Goal: Task Accomplishment & Management: Use online tool/utility

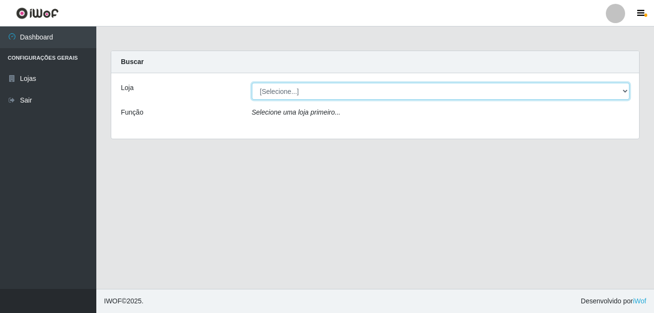
click at [309, 93] on select "[Selecione...] Ajubá Mercado" at bounding box center [441, 91] width 378 height 17
select select "402"
click at [252, 83] on select "[Selecione...] Ajubá Mercado" at bounding box center [441, 91] width 378 height 17
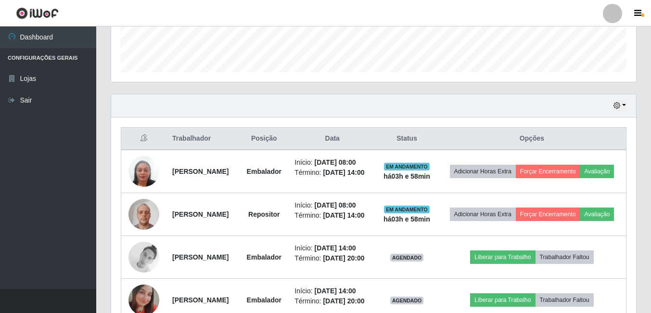
scroll to position [289, 0]
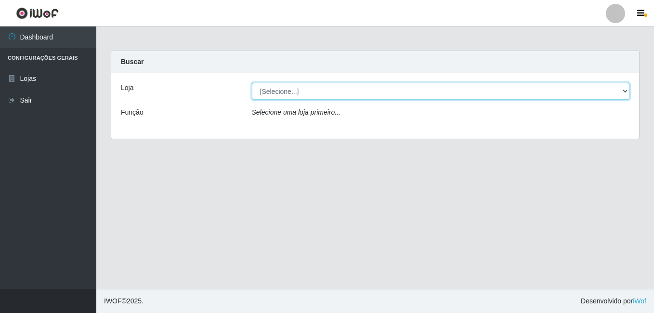
click at [314, 90] on select "[Selecione...] Ajubá Mercado" at bounding box center [441, 91] width 378 height 17
select select "402"
click at [252, 83] on select "[Selecione...] Ajubá Mercado" at bounding box center [441, 91] width 378 height 17
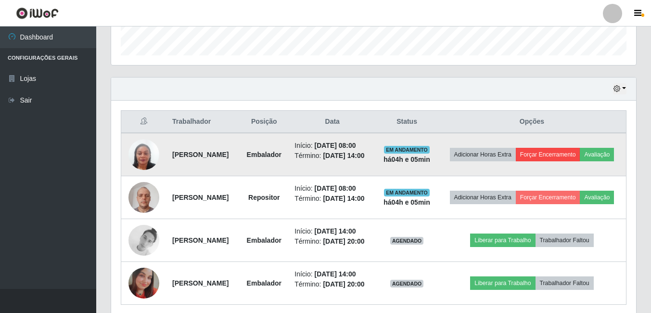
scroll to position [241, 0]
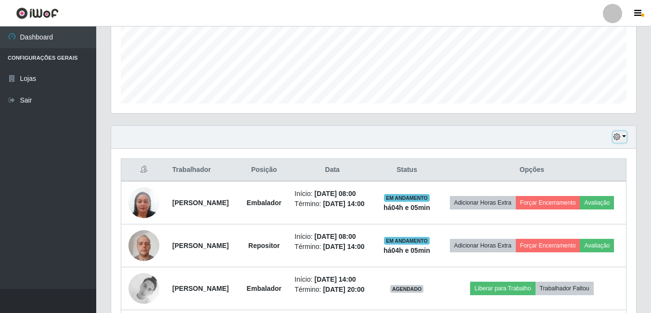
click at [620, 138] on icon "button" at bounding box center [617, 136] width 7 height 7
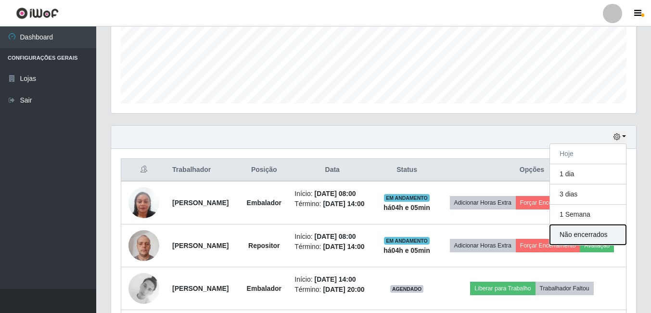
click at [582, 236] on button "Não encerrados" at bounding box center [588, 235] width 76 height 20
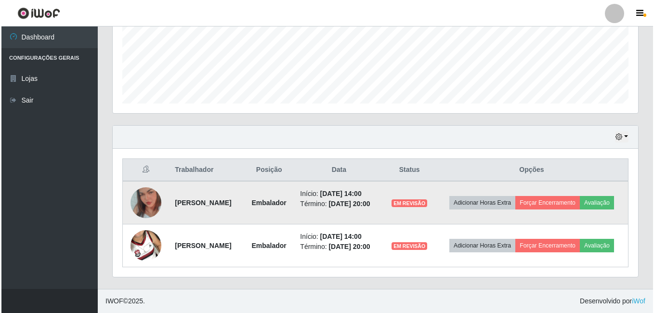
scroll to position [255, 0]
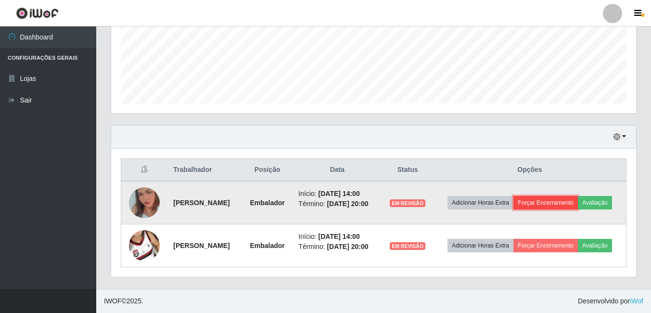
click at [578, 196] on button "Forçar Encerramento" at bounding box center [546, 202] width 65 height 13
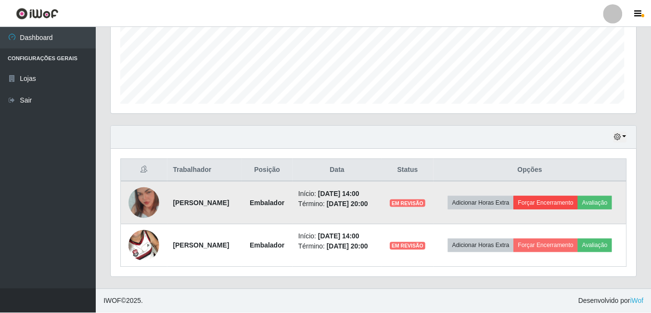
scroll to position [200, 520]
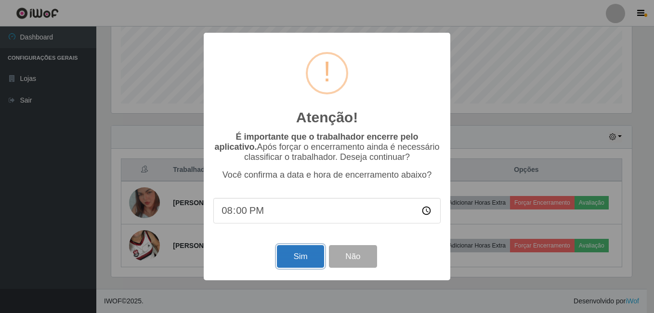
click at [312, 260] on button "Sim" at bounding box center [300, 256] width 47 height 23
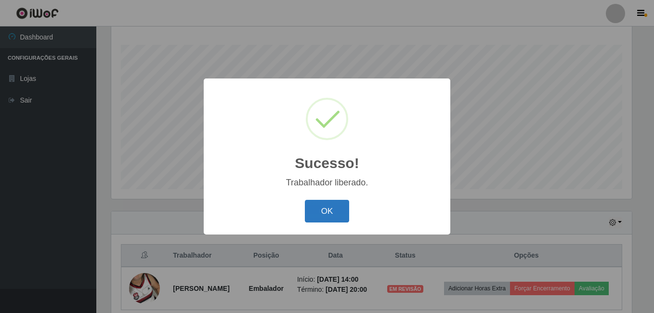
click at [322, 213] on button "OK" at bounding box center [327, 211] width 45 height 23
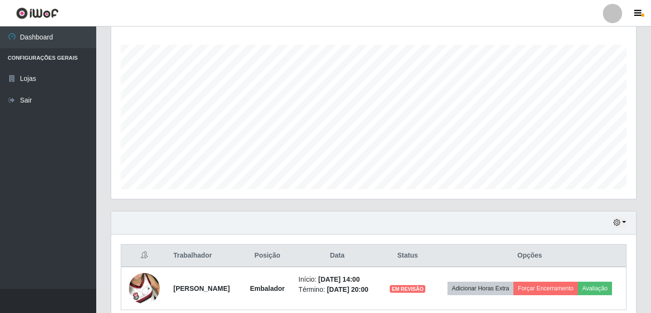
scroll to position [198, 0]
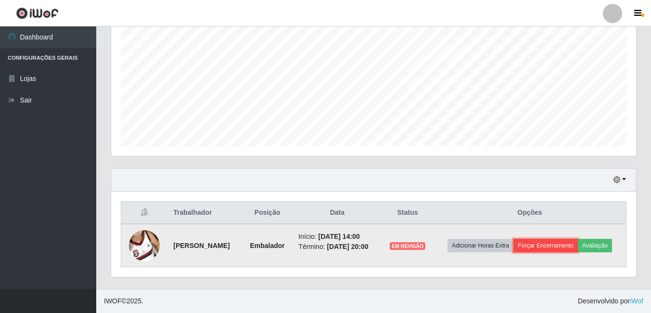
click at [543, 248] on button "Forçar Encerramento" at bounding box center [546, 245] width 65 height 13
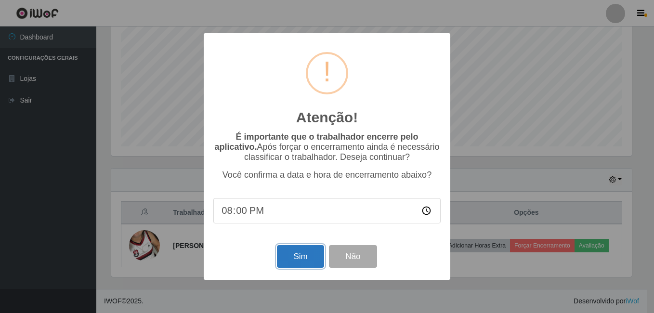
click at [302, 260] on button "Sim" at bounding box center [300, 256] width 47 height 23
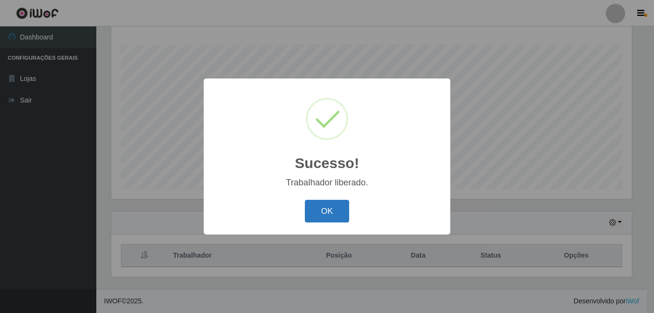
click at [336, 213] on button "OK" at bounding box center [327, 211] width 45 height 23
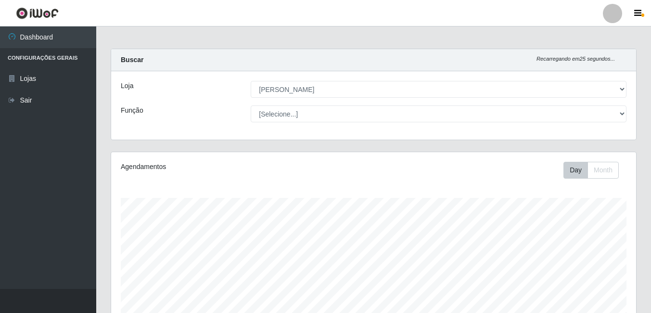
scroll to position [0, 0]
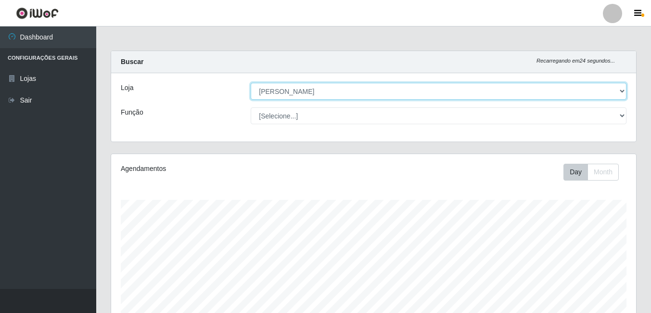
click at [341, 88] on select "[Selecione...] Ajubá Mercado" at bounding box center [439, 91] width 376 height 17
click at [251, 83] on select "[Selecione...] Ajubá Mercado" at bounding box center [439, 91] width 376 height 17
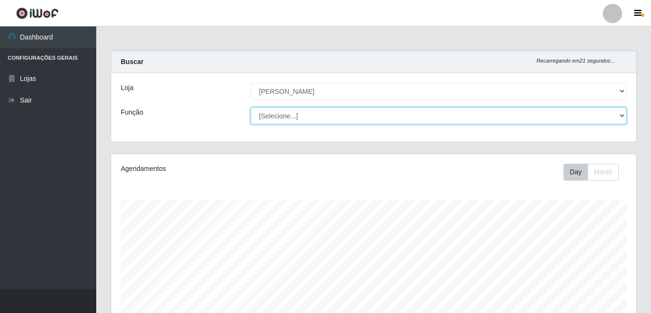
click at [328, 116] on select "[Selecione...] ASG ASG + ASG ++ Balconista de Açougue Balconista de Açougue + B…" at bounding box center [439, 115] width 376 height 17
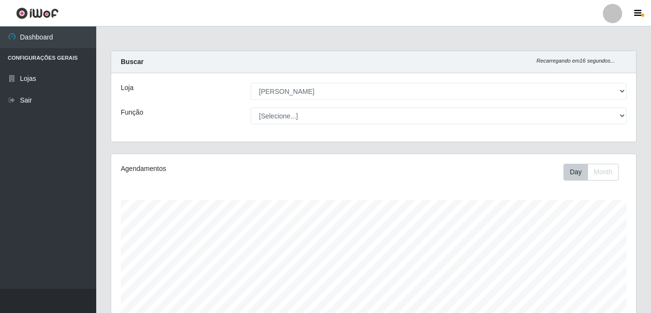
click at [319, 125] on div "Loja [Selecione...] Ajubá Mercado Função [Selecione...] ASG ASG + ASG ++ Balcon…" at bounding box center [373, 107] width 525 height 68
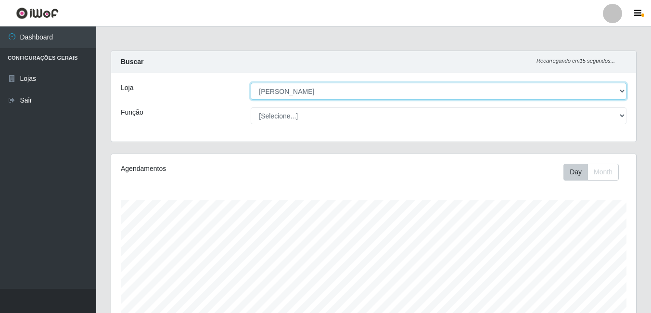
click at [323, 94] on select "[Selecione...] Ajubá Mercado" at bounding box center [439, 91] width 376 height 17
click at [251, 83] on select "[Selecione...] Ajubá Mercado" at bounding box center [439, 91] width 376 height 17
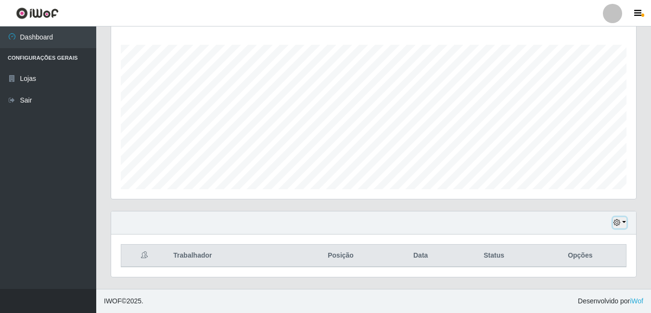
click at [617, 224] on icon "button" at bounding box center [617, 222] width 7 height 7
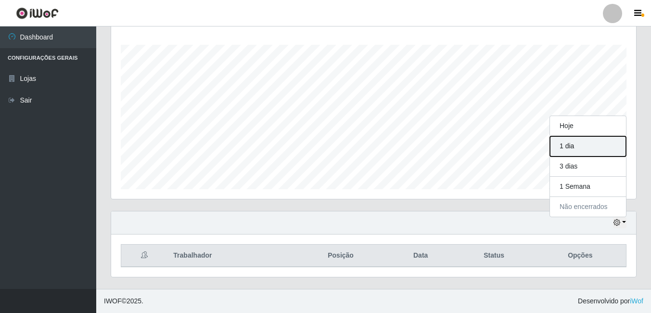
click at [577, 146] on button "1 dia" at bounding box center [588, 146] width 76 height 20
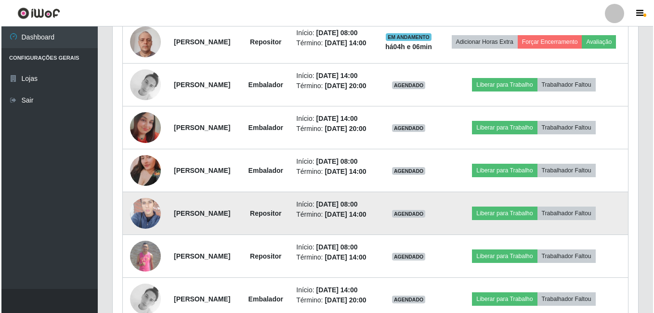
scroll to position [461, 0]
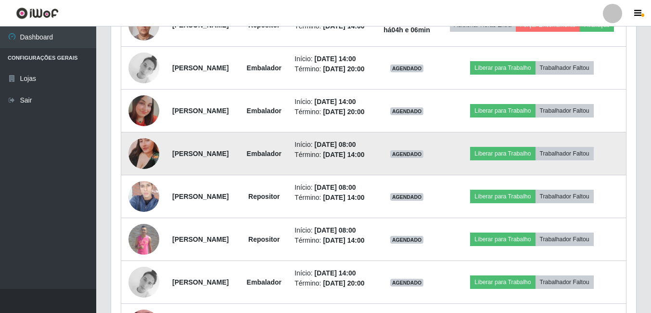
click at [142, 181] on img at bounding box center [144, 153] width 31 height 55
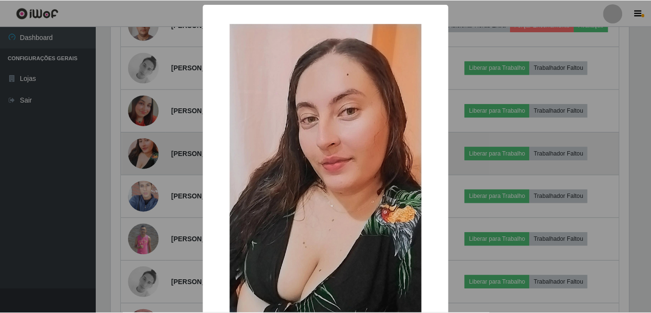
scroll to position [200, 520]
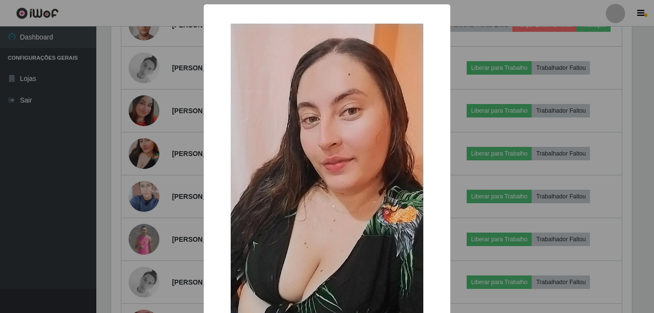
click at [23, 216] on div "× OK Cancel" at bounding box center [327, 156] width 654 height 313
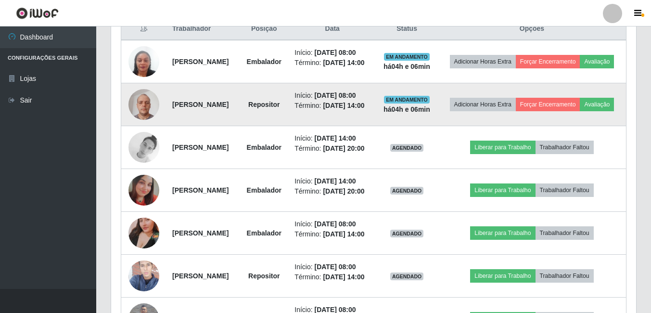
scroll to position [365, 0]
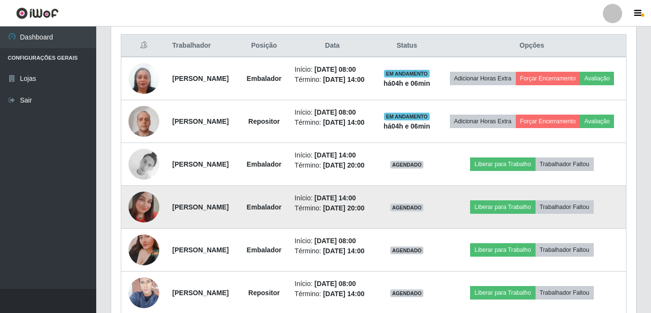
click at [141, 222] on img at bounding box center [144, 207] width 31 height 31
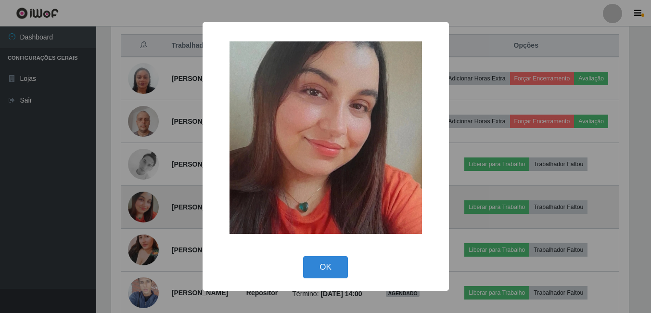
scroll to position [200, 520]
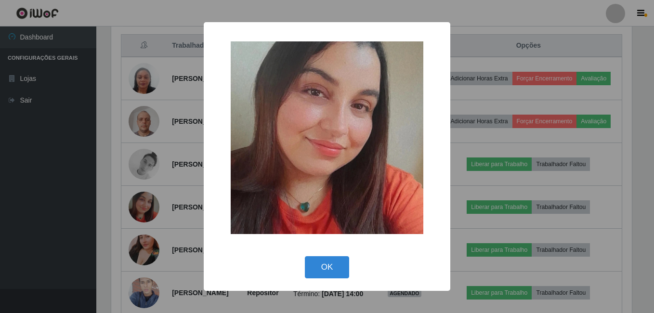
click at [25, 253] on div "× OK Cancel" at bounding box center [327, 156] width 654 height 313
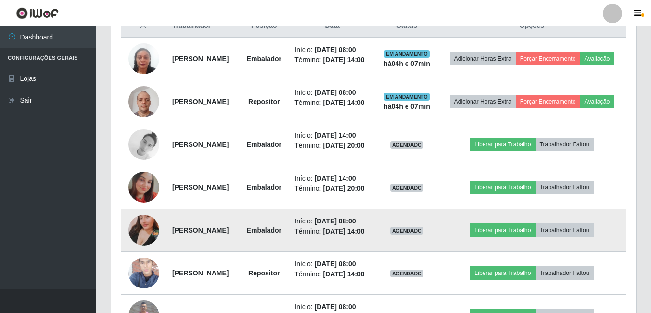
scroll to position [317, 0]
